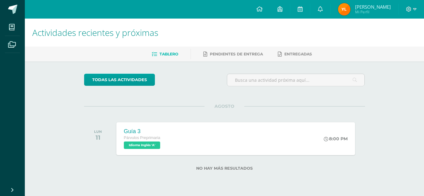
click at [370, 8] on span "[PERSON_NAME]" at bounding box center [373, 7] width 36 height 6
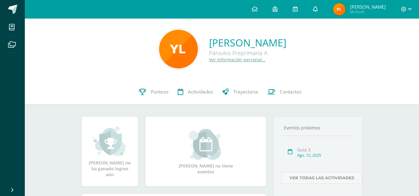
click at [318, 12] on span at bounding box center [315, 9] width 5 height 7
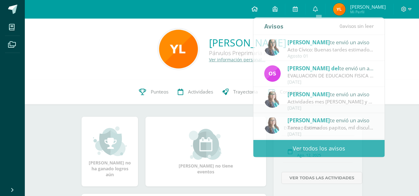
click at [258, 12] on span at bounding box center [255, 9] width 6 height 7
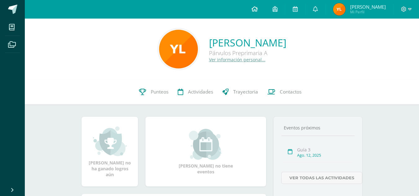
click at [258, 12] on span at bounding box center [255, 9] width 6 height 7
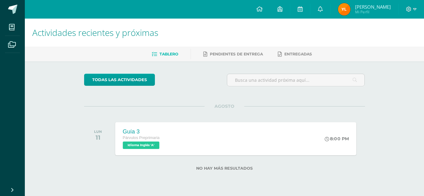
click at [150, 145] on span "Idioma Inglés 'A'" at bounding box center [141, 145] width 37 height 7
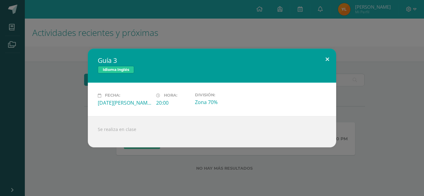
click at [326, 57] on button at bounding box center [327, 59] width 18 height 21
